Goal: Navigation & Orientation: Find specific page/section

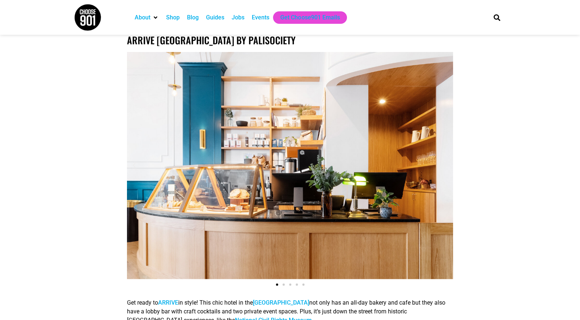
scroll to position [284, 0]
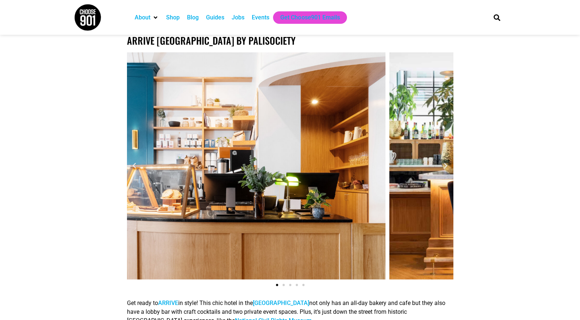
click at [316, 144] on div "1 / 5" at bounding box center [222, 165] width 326 height 227
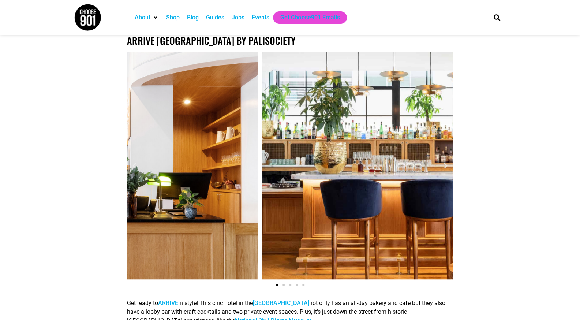
click at [183, 148] on div "1 / 5" at bounding box center [95, 165] width 326 height 227
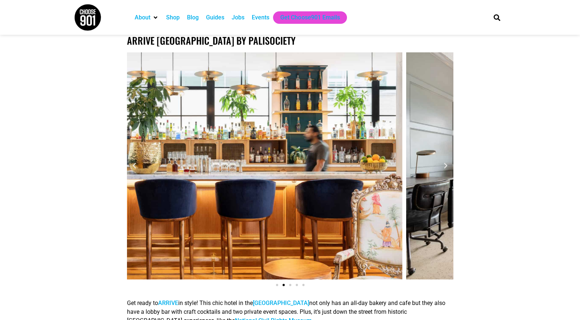
click at [174, 173] on div "A modern bar with wooden accents, blue velvet bar stools, a variety of bottles …" at bounding box center [239, 165] width 326 height 227
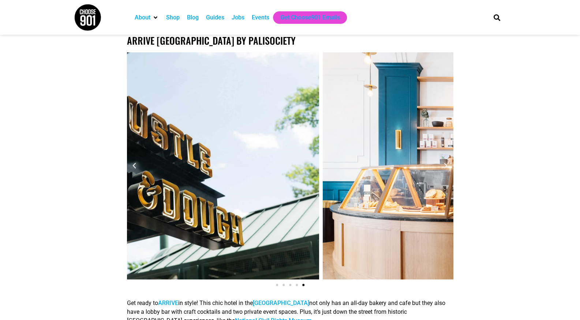
click at [161, 170] on div "5 / 5" at bounding box center [156, 165] width 326 height 227
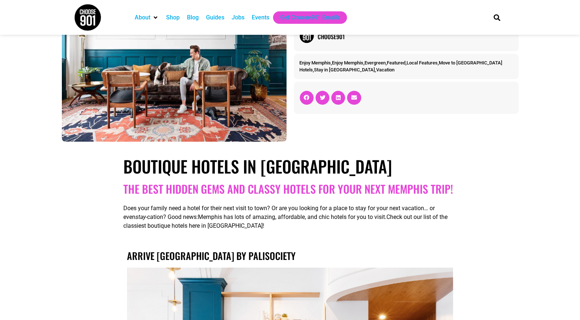
scroll to position [0, 0]
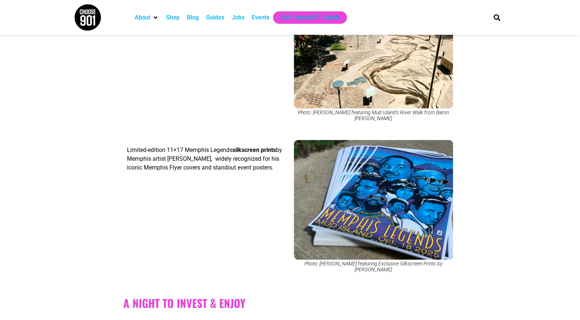
click at [397, 114] on div "Photo: [PERSON_NAME] featuring Mud Island's River Walk from Baron [PERSON_NAME]" at bounding box center [373, 57] width 167 height 144
